Goal: Task Accomplishment & Management: Use online tool/utility

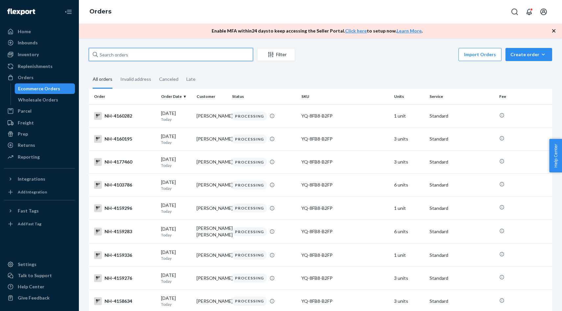
click at [152, 59] on input "text" at bounding box center [171, 54] width 164 height 13
paste input "3913795"
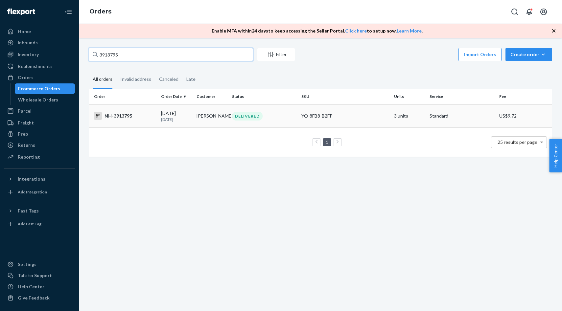
type input "3913795"
click at [250, 118] on div "DELIVERED" at bounding box center [247, 116] width 31 height 9
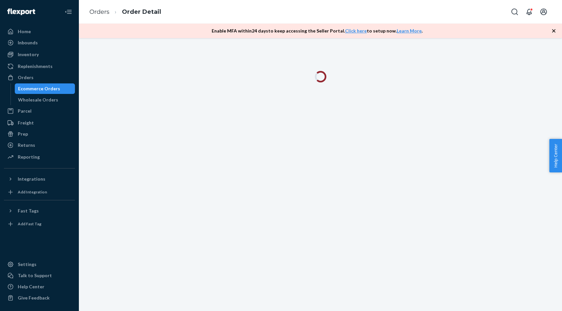
click at [555, 32] on icon "button" at bounding box center [553, 30] width 3 height 3
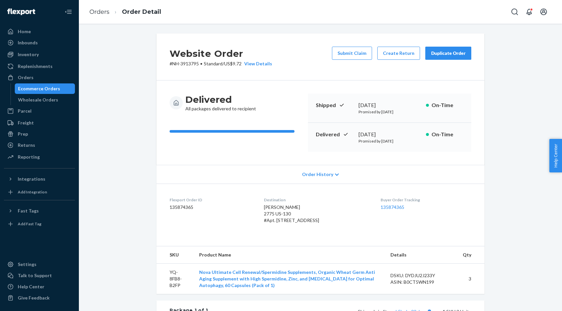
click at [447, 58] on button "Duplicate Order" at bounding box center [448, 53] width 46 height 13
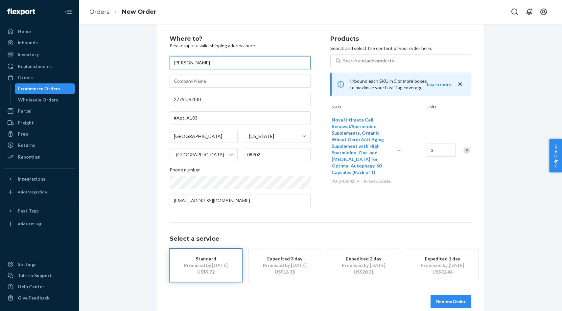
scroll to position [21, 0]
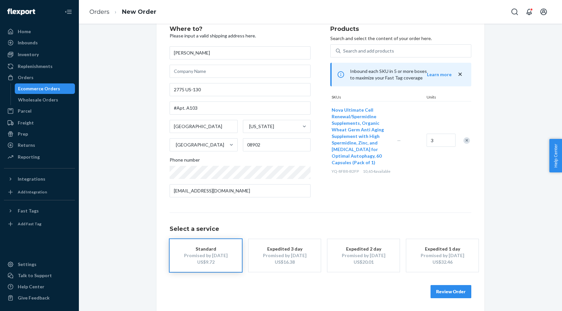
click at [441, 293] on button "Review Order" at bounding box center [451, 291] width 41 height 13
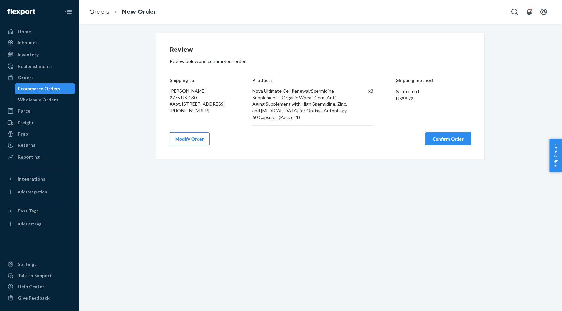
scroll to position [0, 0]
click at [448, 142] on button "Confirm Order" at bounding box center [448, 138] width 46 height 13
